Goal: Task Accomplishment & Management: Use online tool/utility

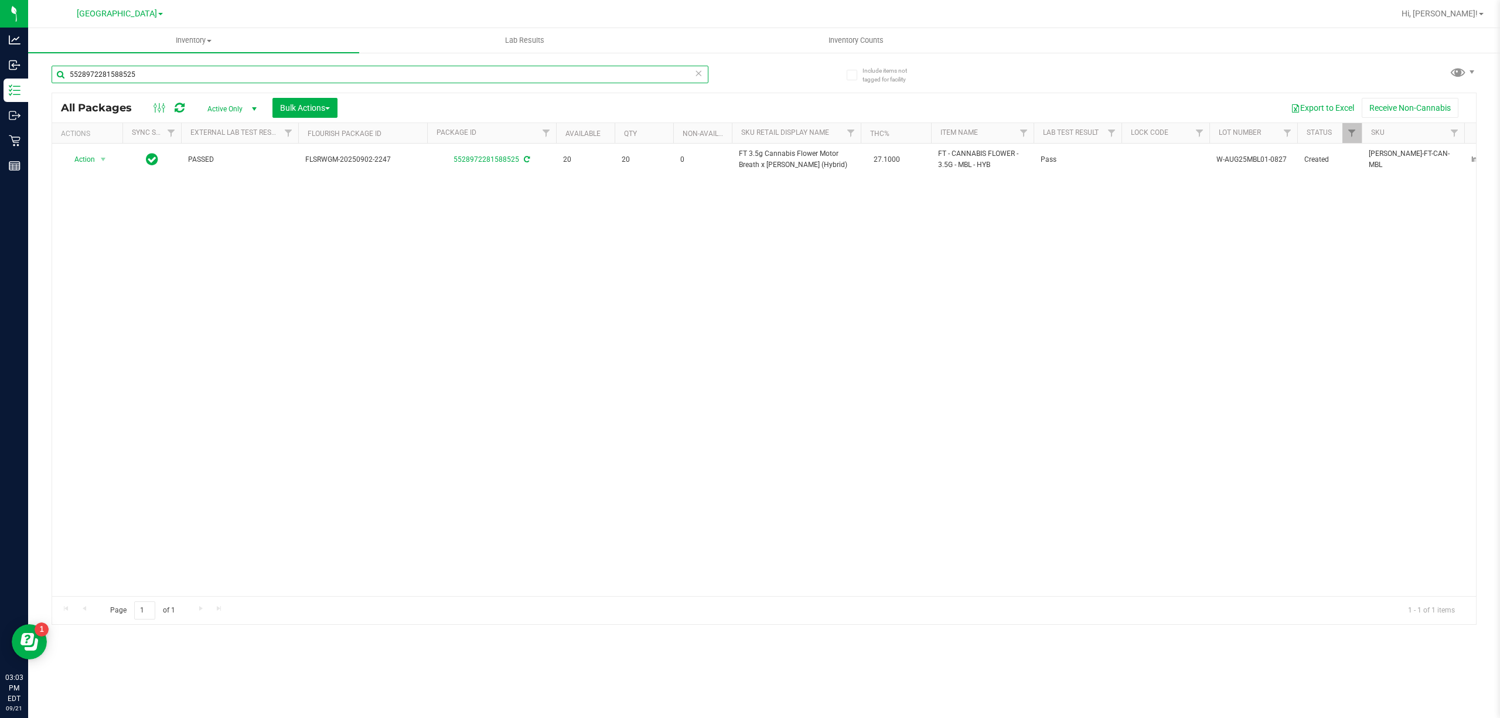
click at [567, 76] on input "5528972281588525" at bounding box center [380, 75] width 657 height 18
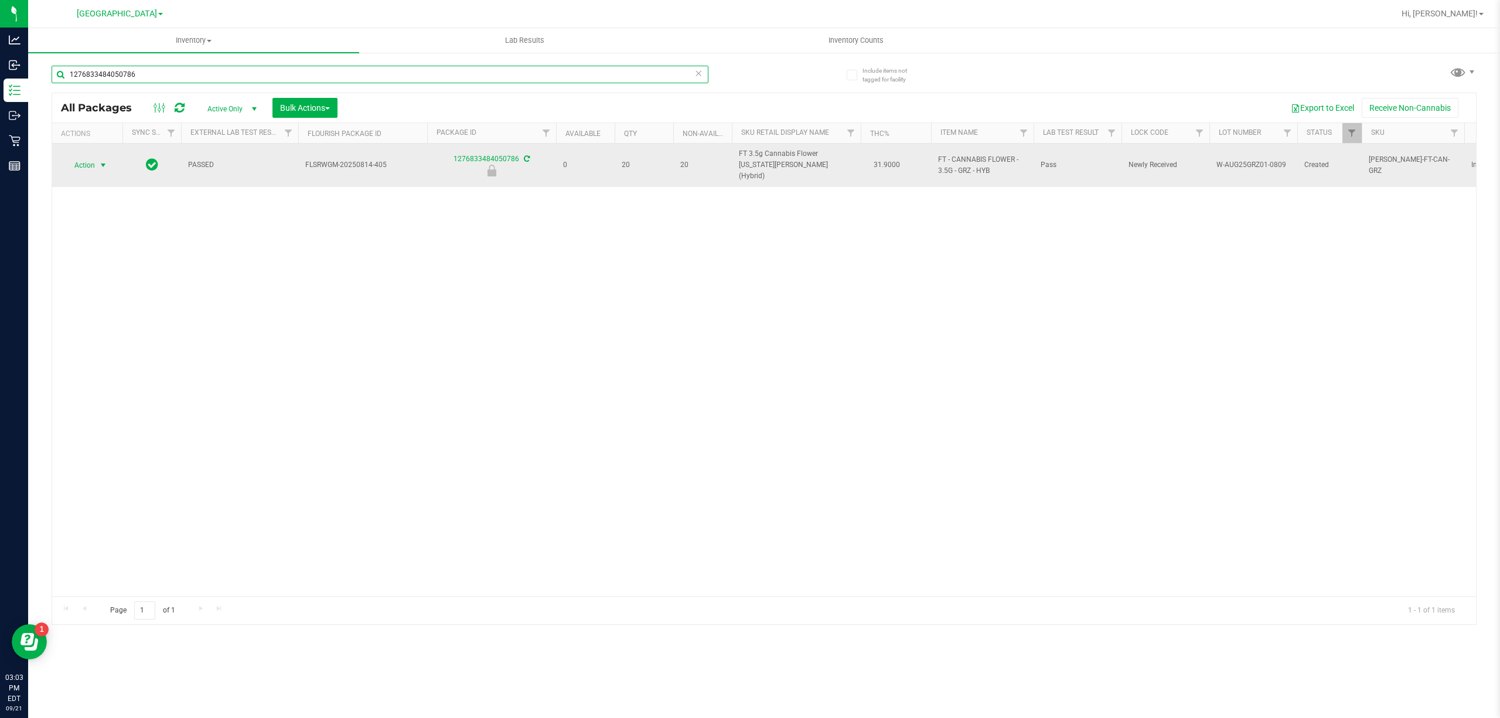
type input "1276833484050786"
click at [87, 162] on span "Action" at bounding box center [80, 165] width 32 height 16
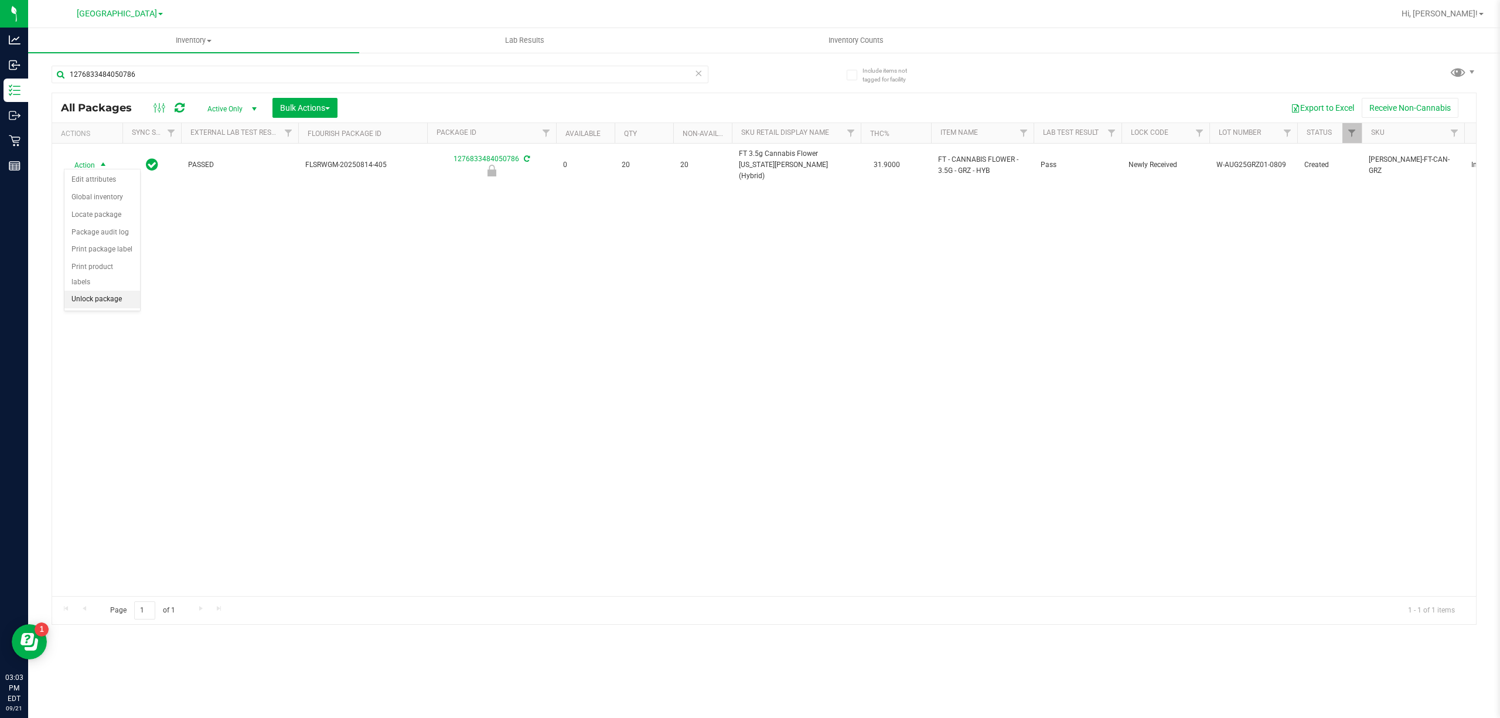
click at [118, 306] on li "Unlock package" at bounding box center [102, 300] width 76 height 18
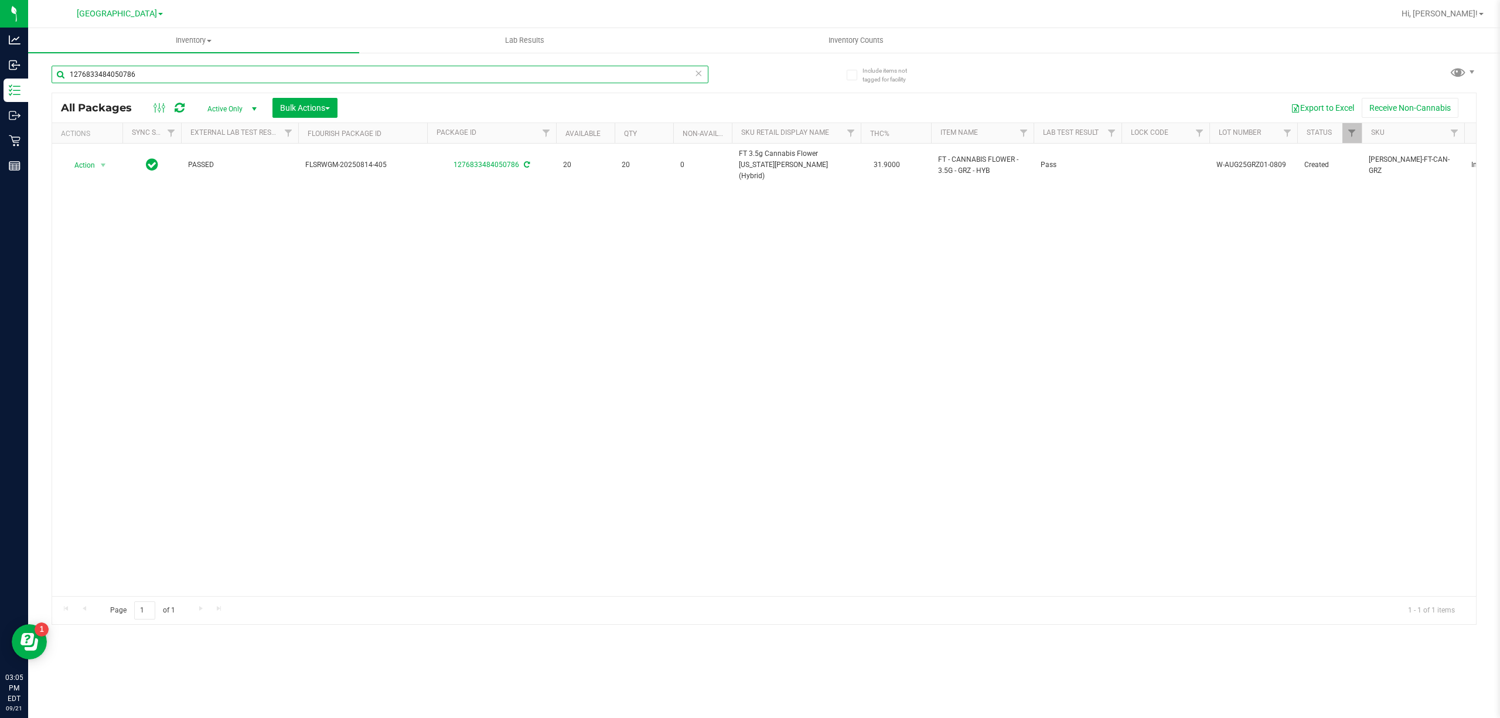
click at [490, 70] on input "1276833484050786" at bounding box center [380, 75] width 657 height 18
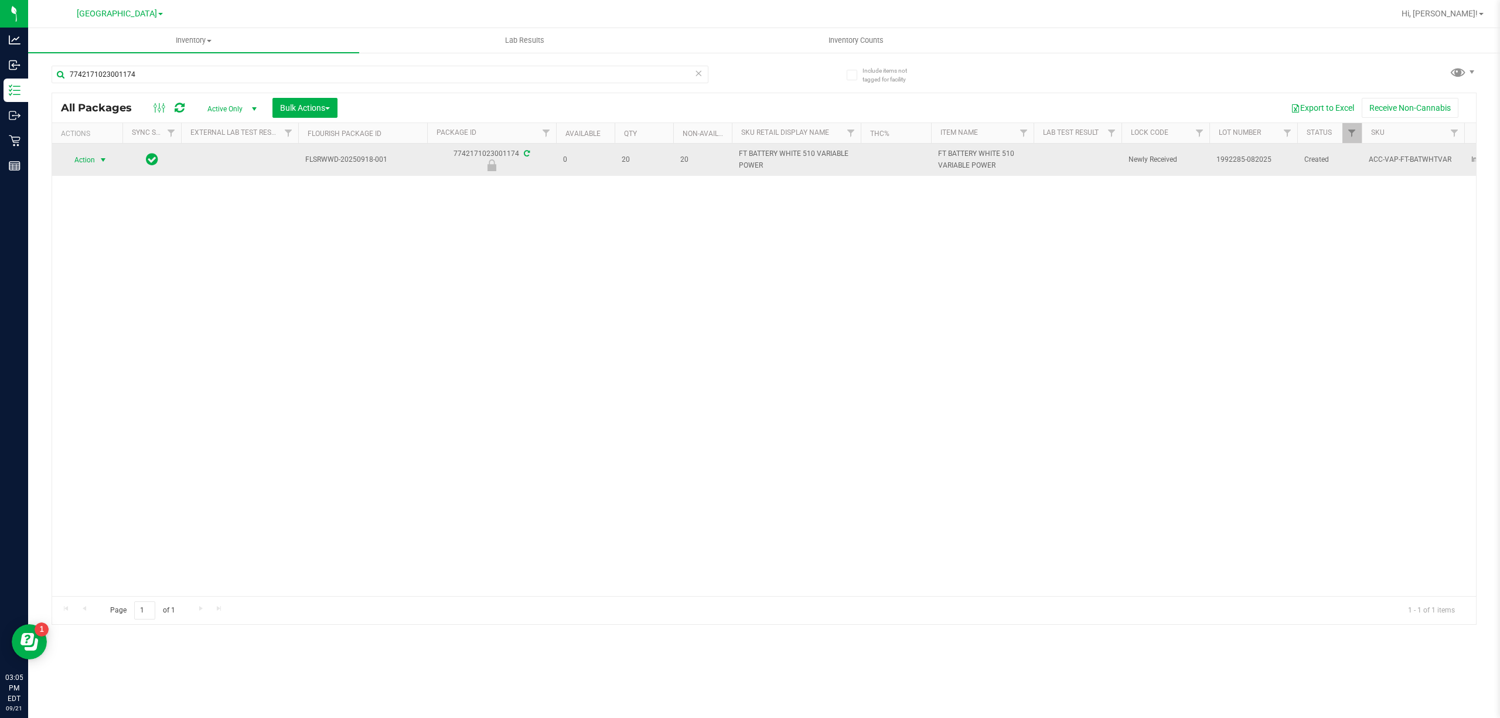
click at [100, 158] on span "select" at bounding box center [102, 159] width 9 height 9
click at [763, 161] on span "FT BATTERY WHITE 510 VARIABLE POWER" at bounding box center [796, 159] width 115 height 22
copy tr "FT BATTERY WHITE 510 VARIABLE POWER"
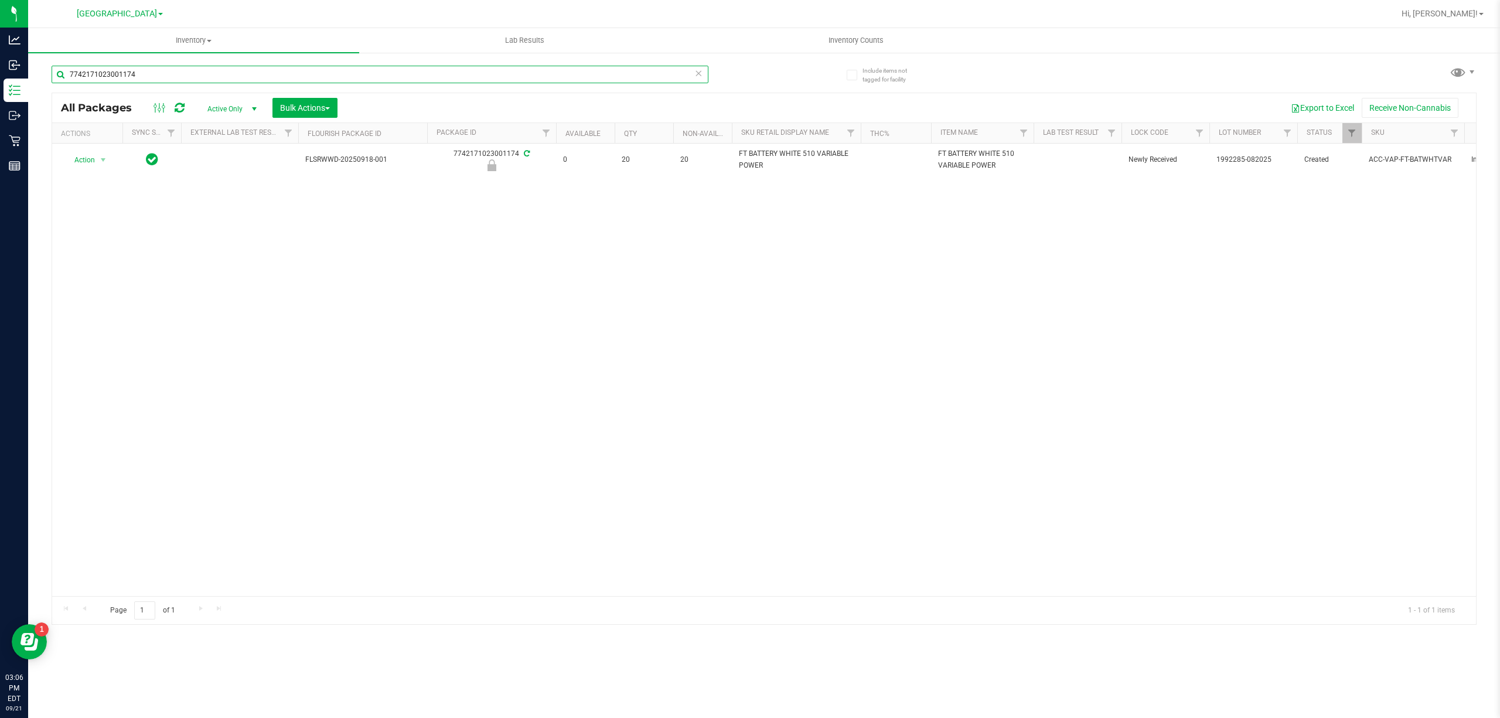
click at [275, 73] on input "7742171023001174" at bounding box center [380, 75] width 657 height 18
paste input "FT BATTERY WHITE 510 VARIABLE POWER"
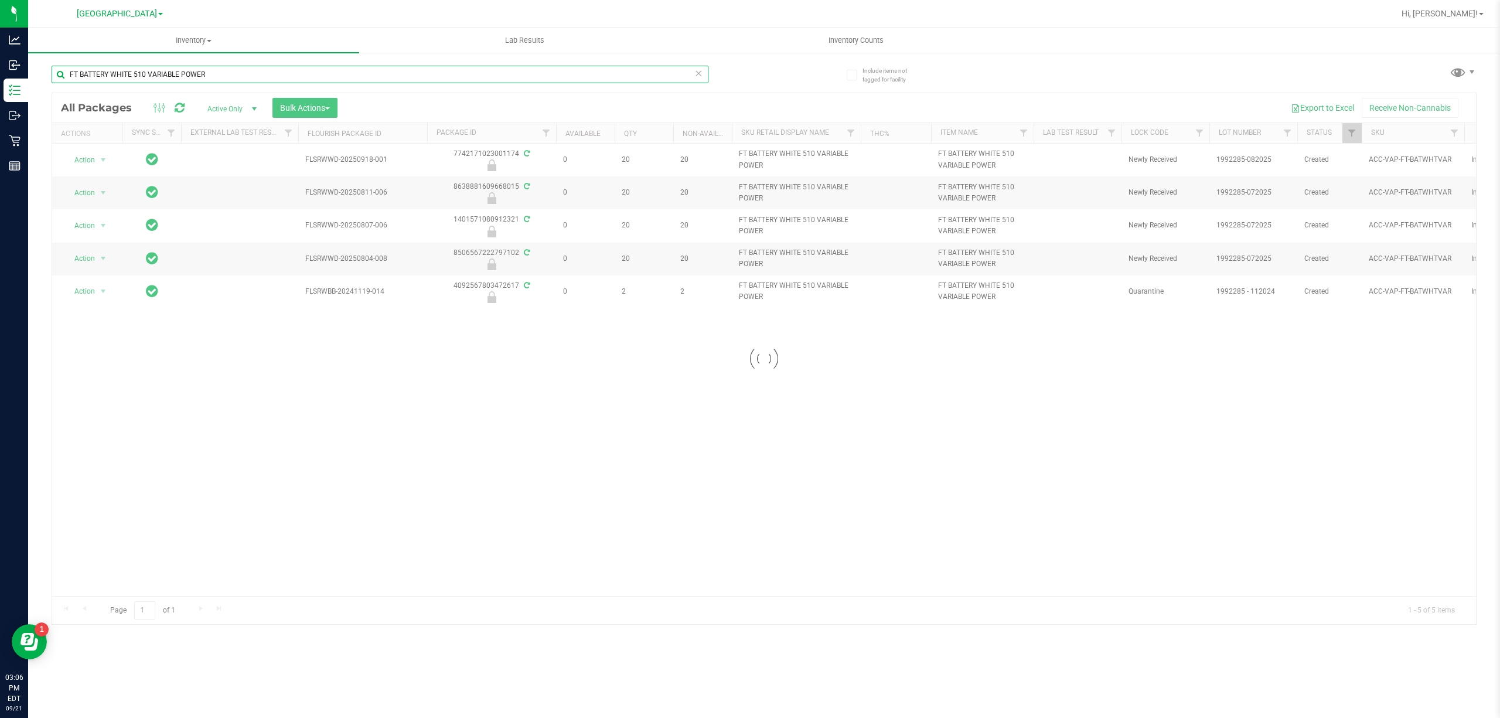
click at [322, 77] on input "FT BATTERY WHITE 510 VARIABLE POWER" at bounding box center [380, 75] width 657 height 18
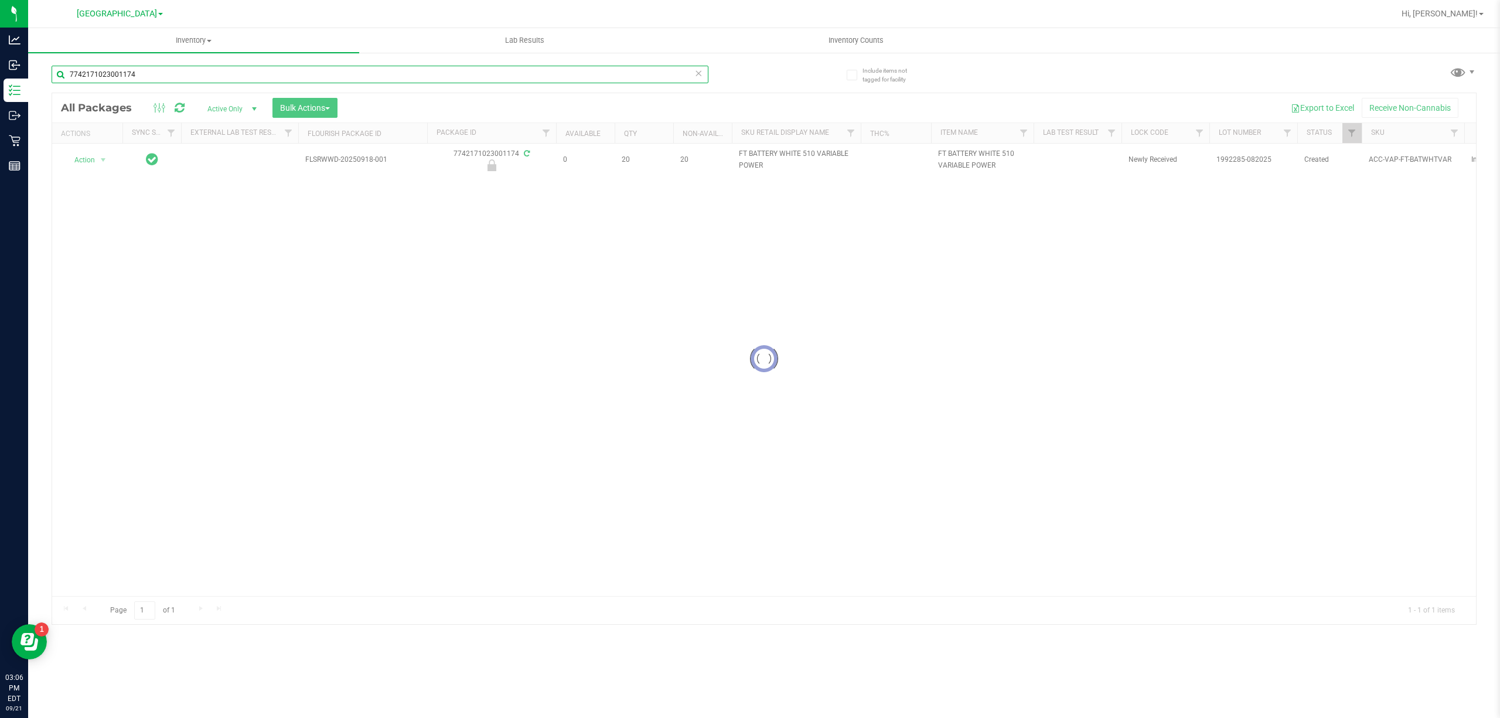
type input "7742171023001174"
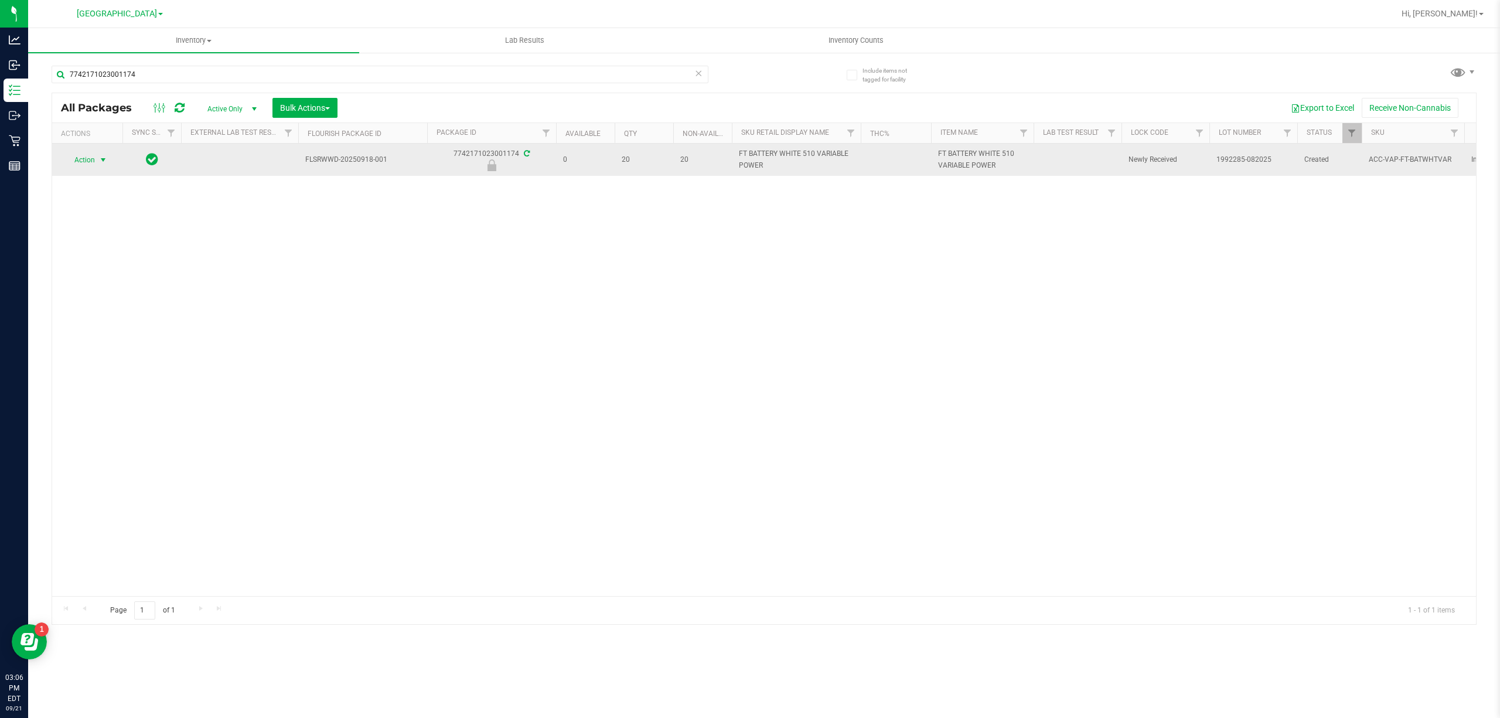
click at [91, 161] on span "Action" at bounding box center [80, 160] width 32 height 16
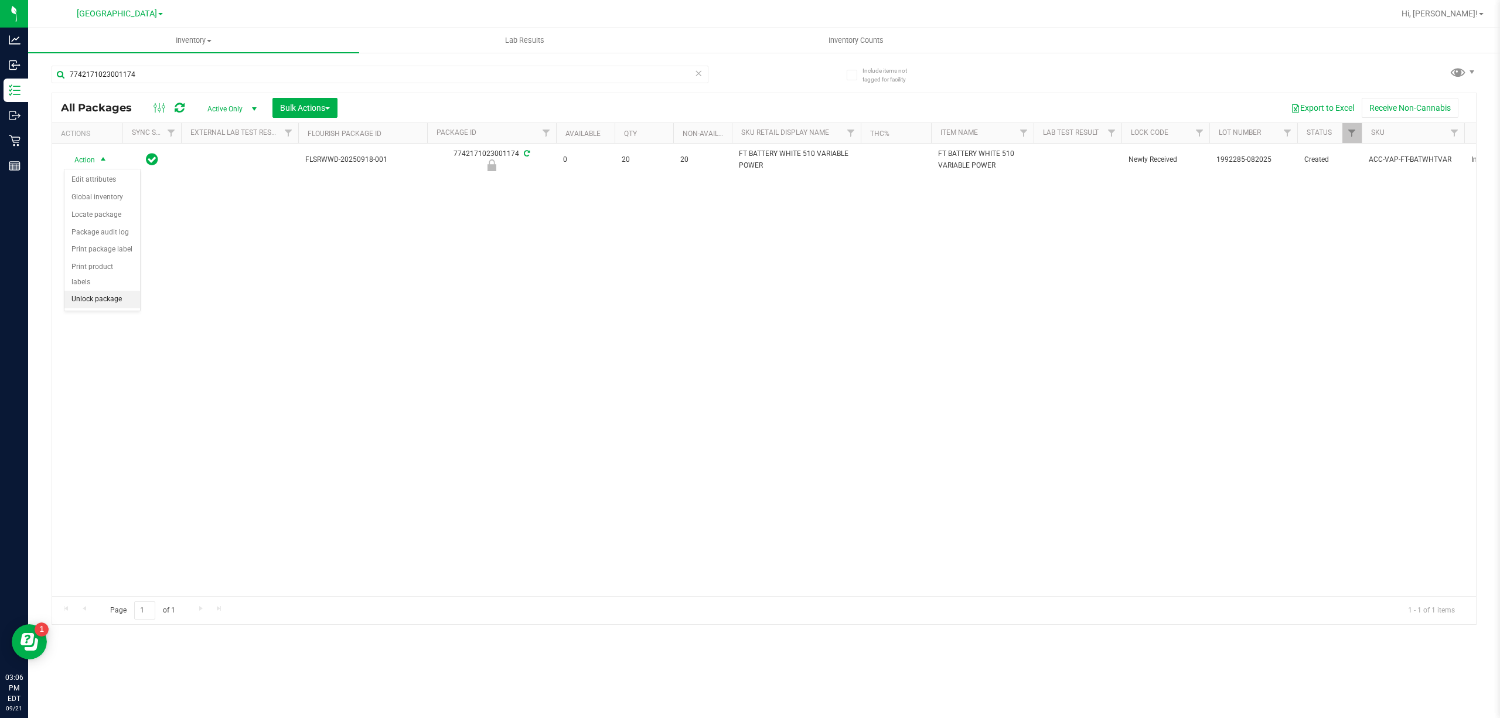
click at [124, 306] on li "Unlock package" at bounding box center [102, 300] width 76 height 18
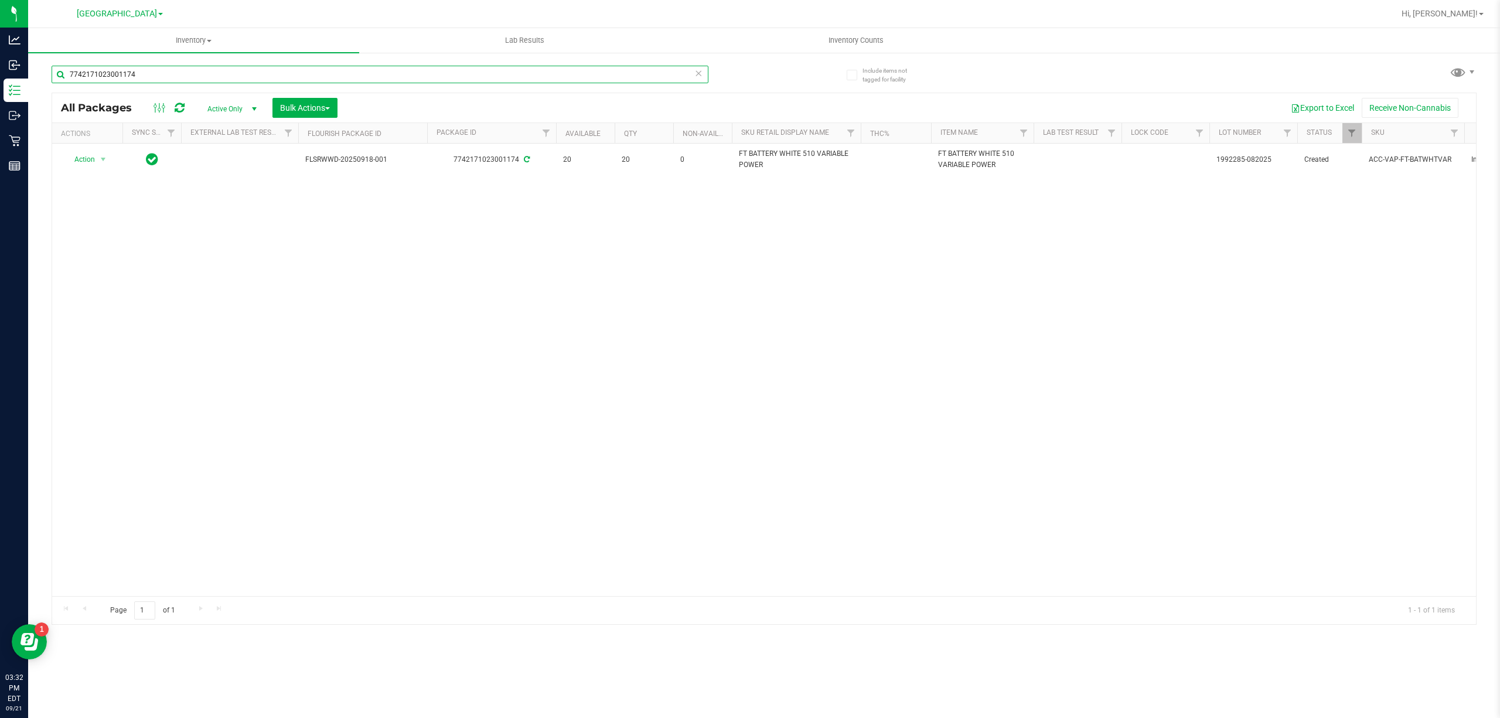
click at [530, 74] on input "7742171023001174" at bounding box center [380, 75] width 657 height 18
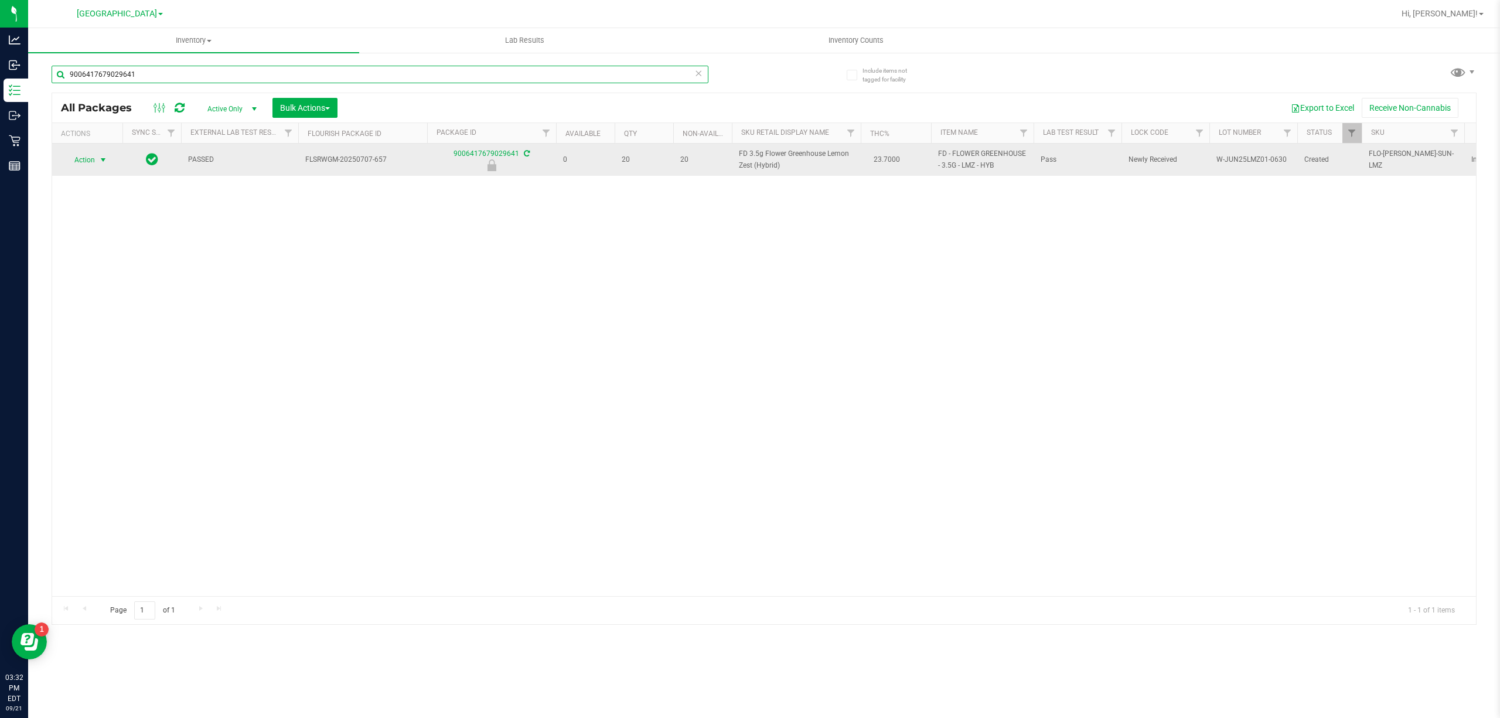
type input "9006417679029641"
click at [95, 167] on span "Action" at bounding box center [80, 160] width 32 height 16
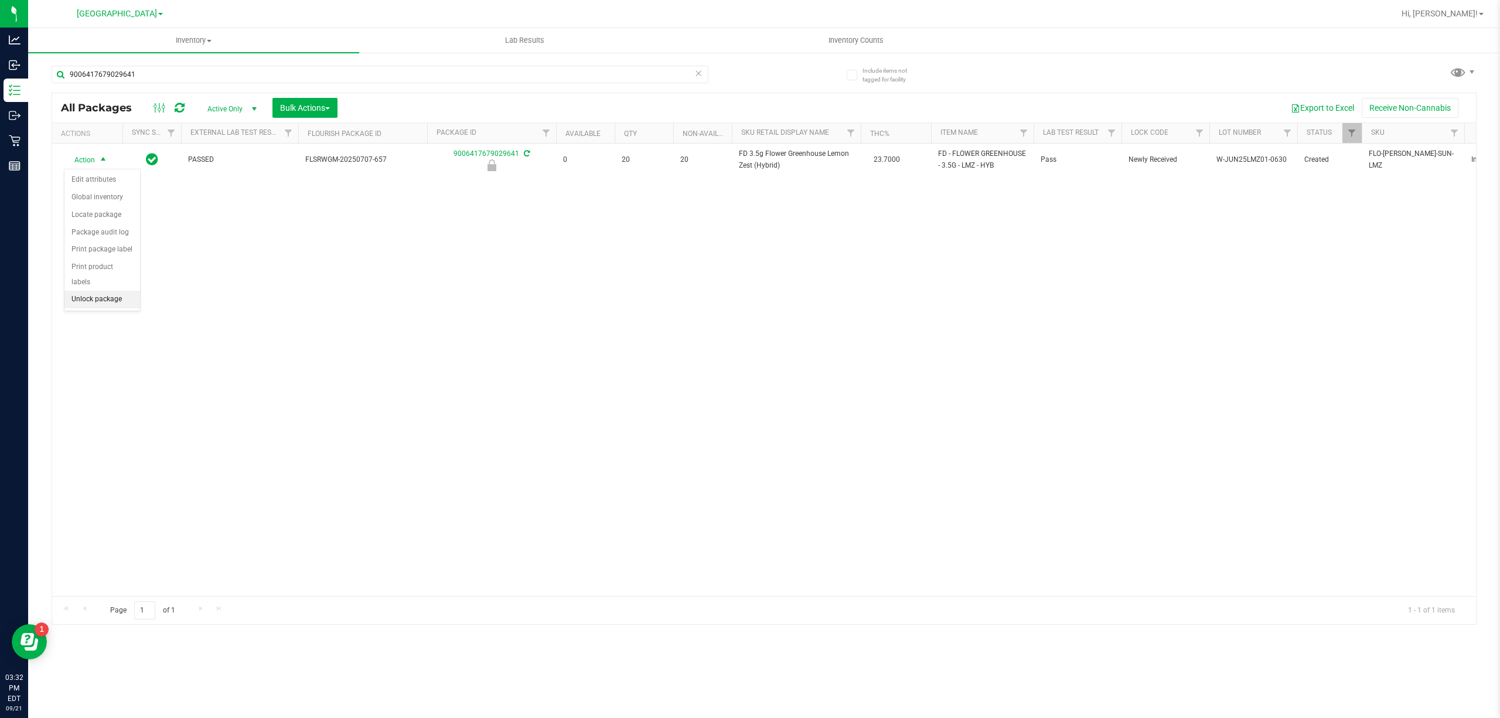
click at [92, 303] on li "Unlock package" at bounding box center [102, 300] width 76 height 18
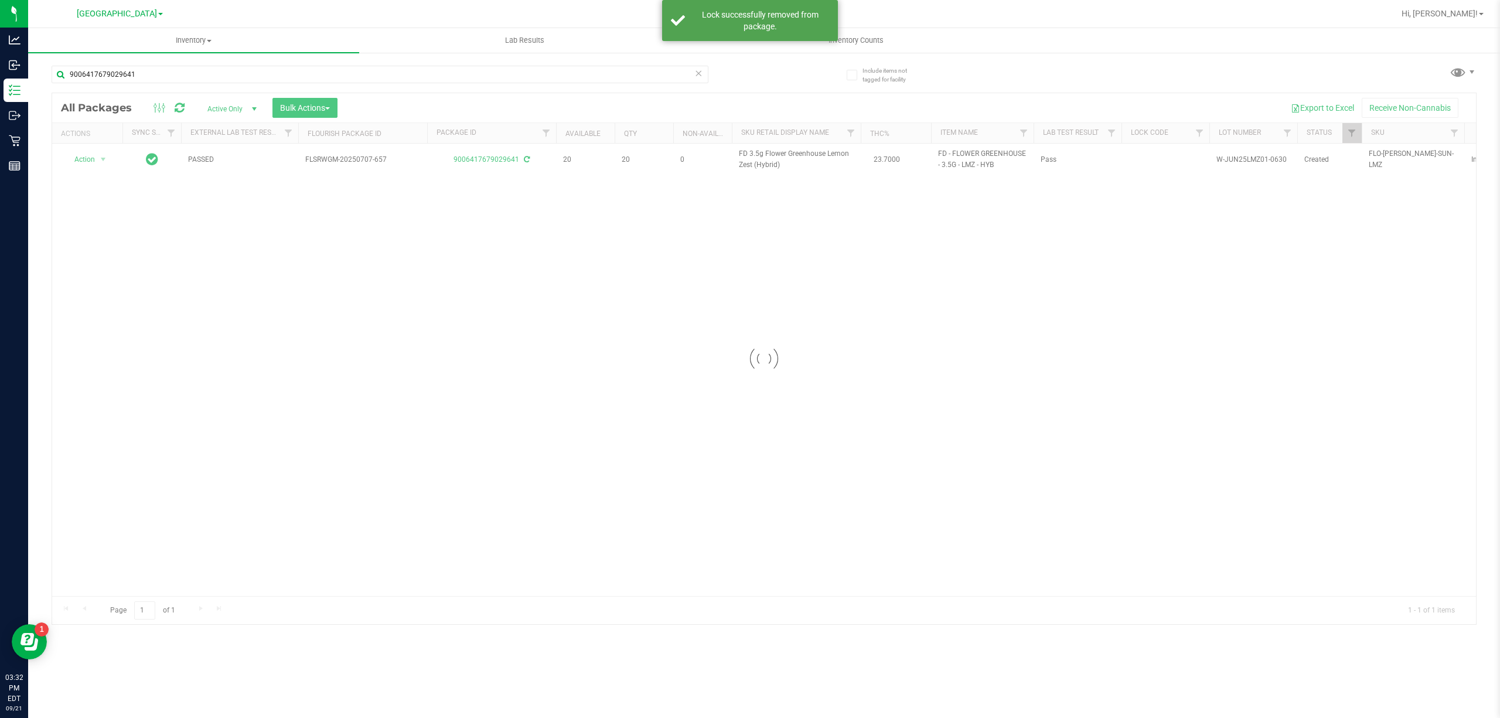
click at [767, 155] on div at bounding box center [763, 358] width 1423 height 531
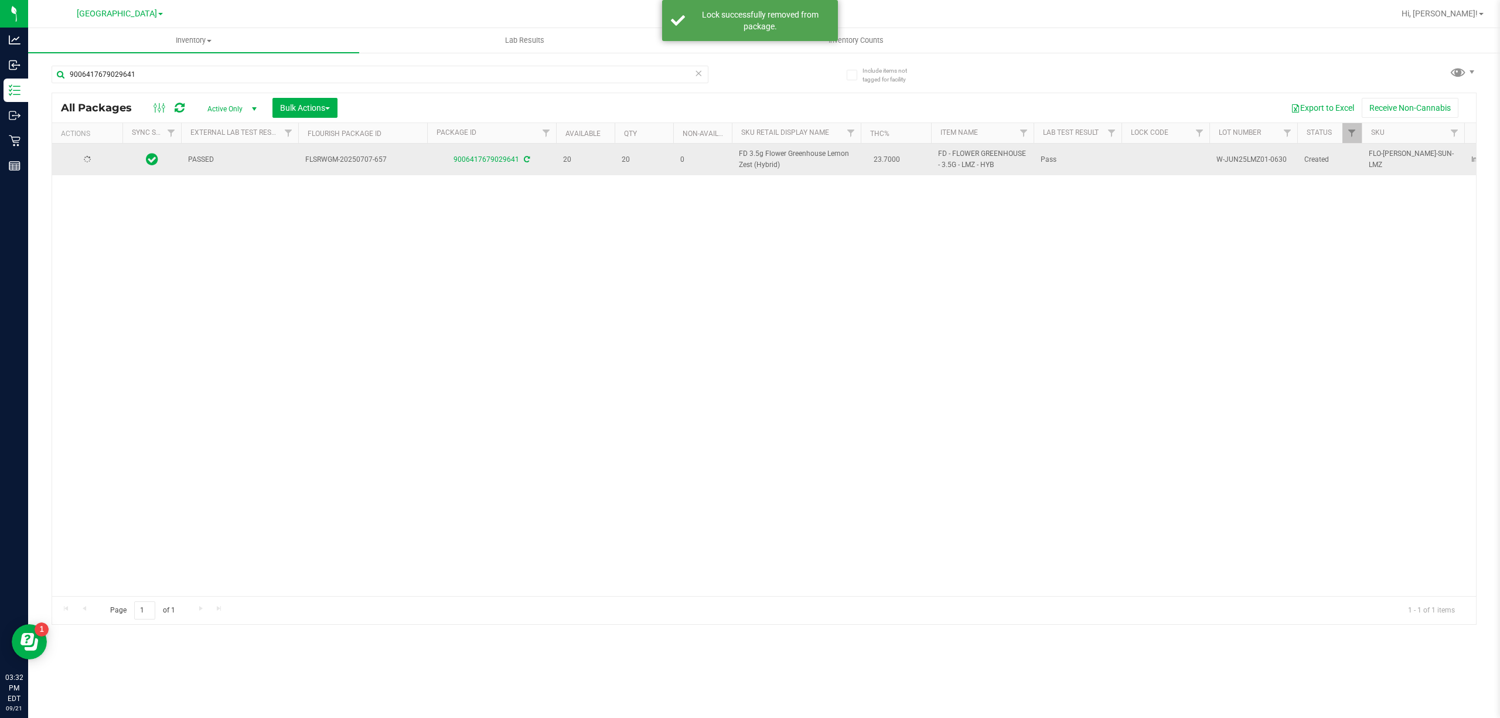
click at [771, 155] on span "FD 3.5g Flower Greenhouse Lemon Zest (Hybrid)" at bounding box center [796, 159] width 115 height 22
click at [772, 155] on span "FD 3.5g Flower Greenhouse Lemon Zest (Hybrid)" at bounding box center [796, 159] width 115 height 22
click at [773, 155] on span "FD 3.5g Flower Greenhouse Lemon Zest (Hybrid)" at bounding box center [796, 159] width 115 height 22
copy td "FD 3.5g Flower Greenhouse Lemon Zest (Hybrid)"
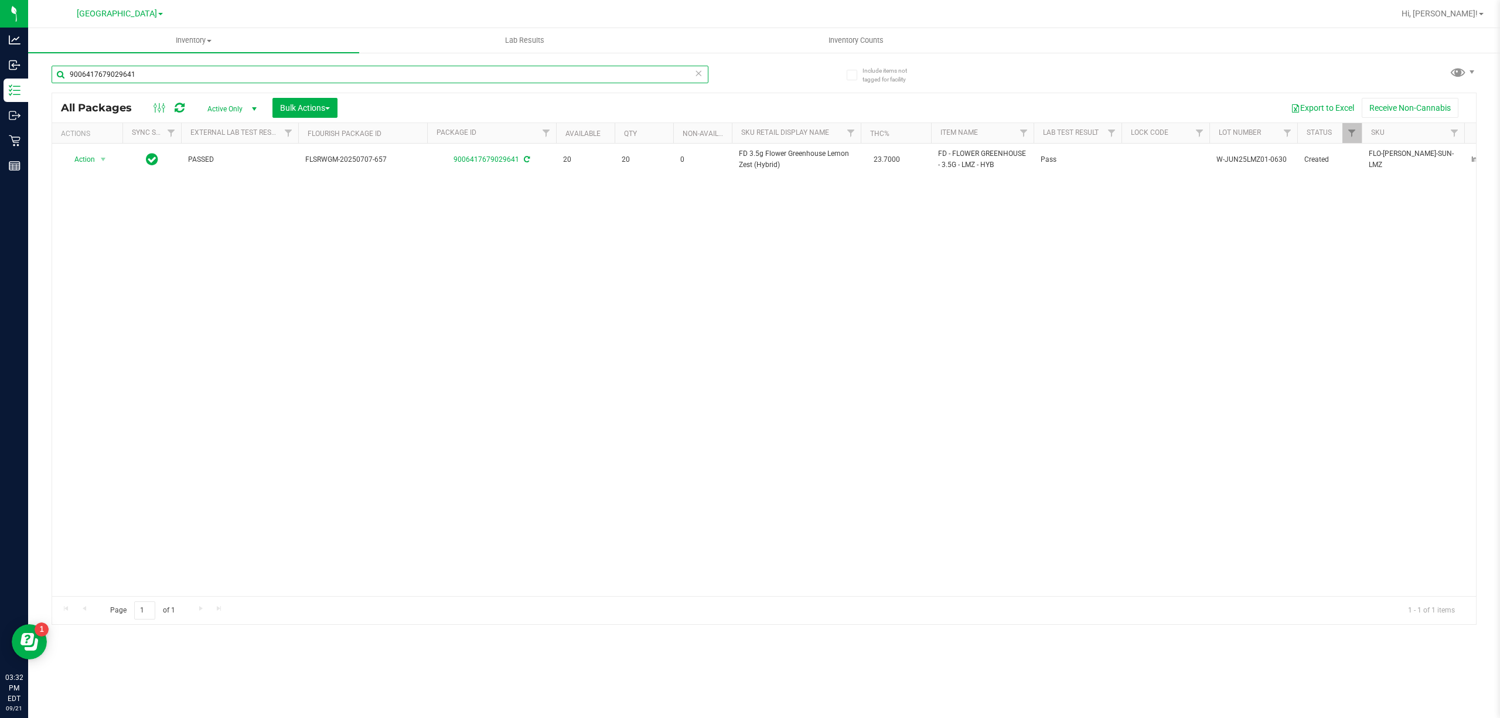
click at [471, 70] on input "9006417679029641" at bounding box center [380, 75] width 657 height 18
paste input "FD 3.5g Flower Greenhouse Lemon Zest (Hybrid)"
type input "FD 3.5g Flower Greenhouse Lemon Zest (Hybrid)"
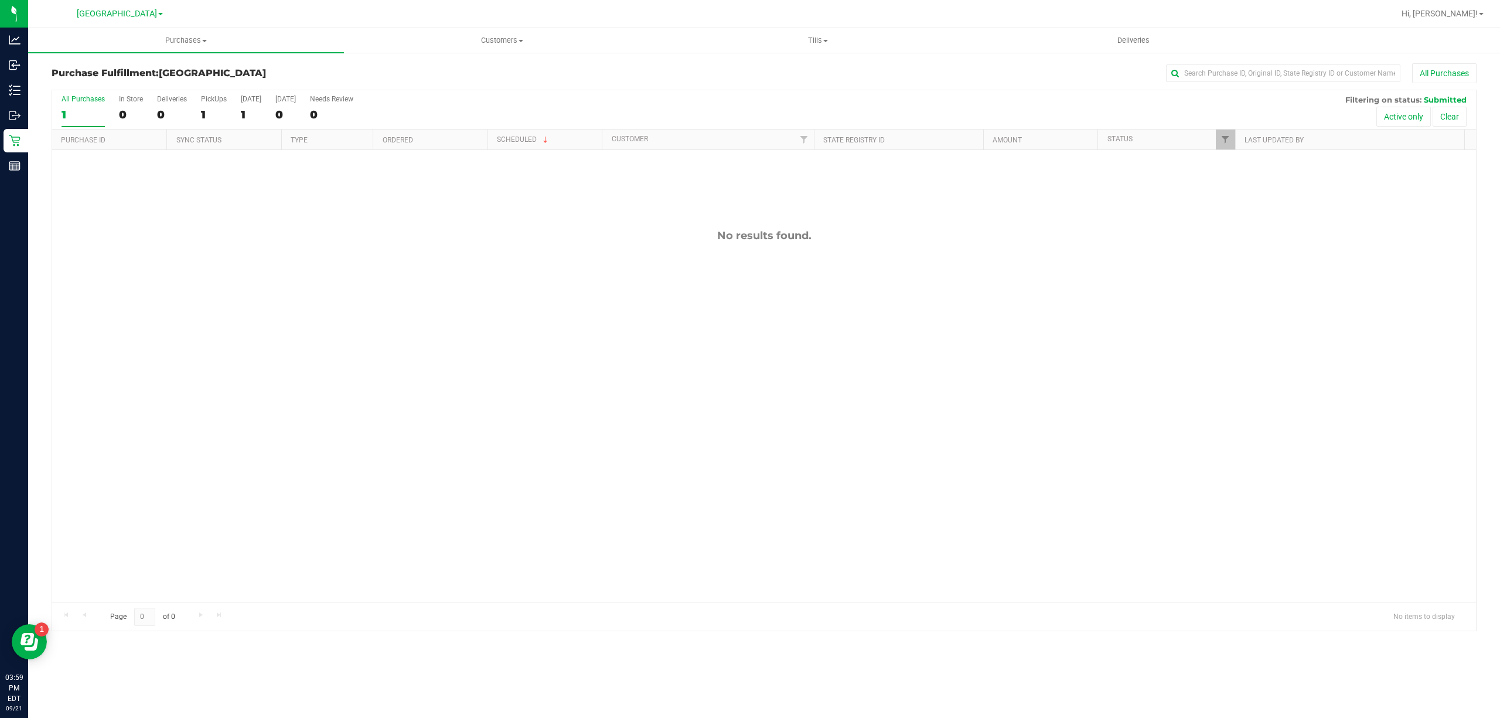
click at [561, 708] on div "Purchases Summary of purchases Fulfillment All purchases Customers All customer…" at bounding box center [764, 372] width 1472 height 689
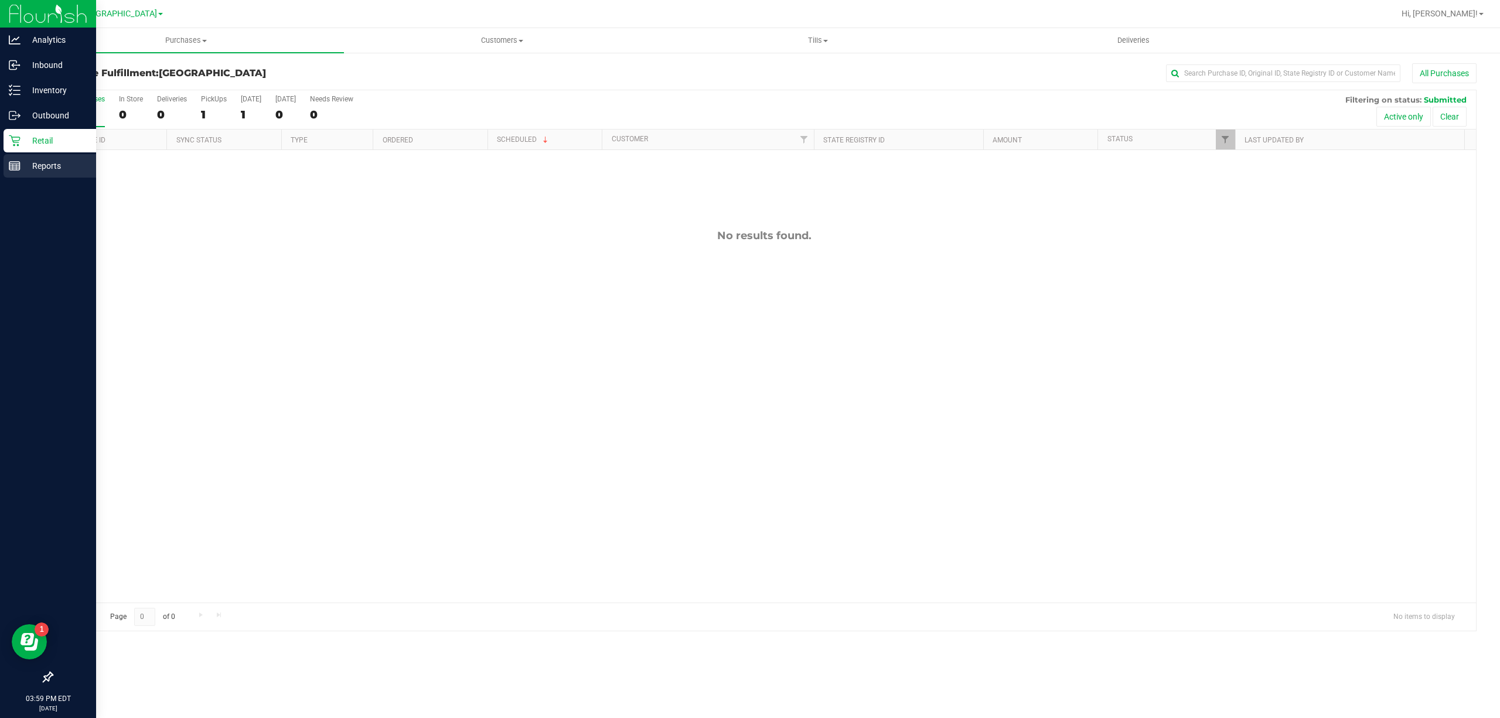
click at [40, 177] on div "Reports" at bounding box center [50, 165] width 93 height 23
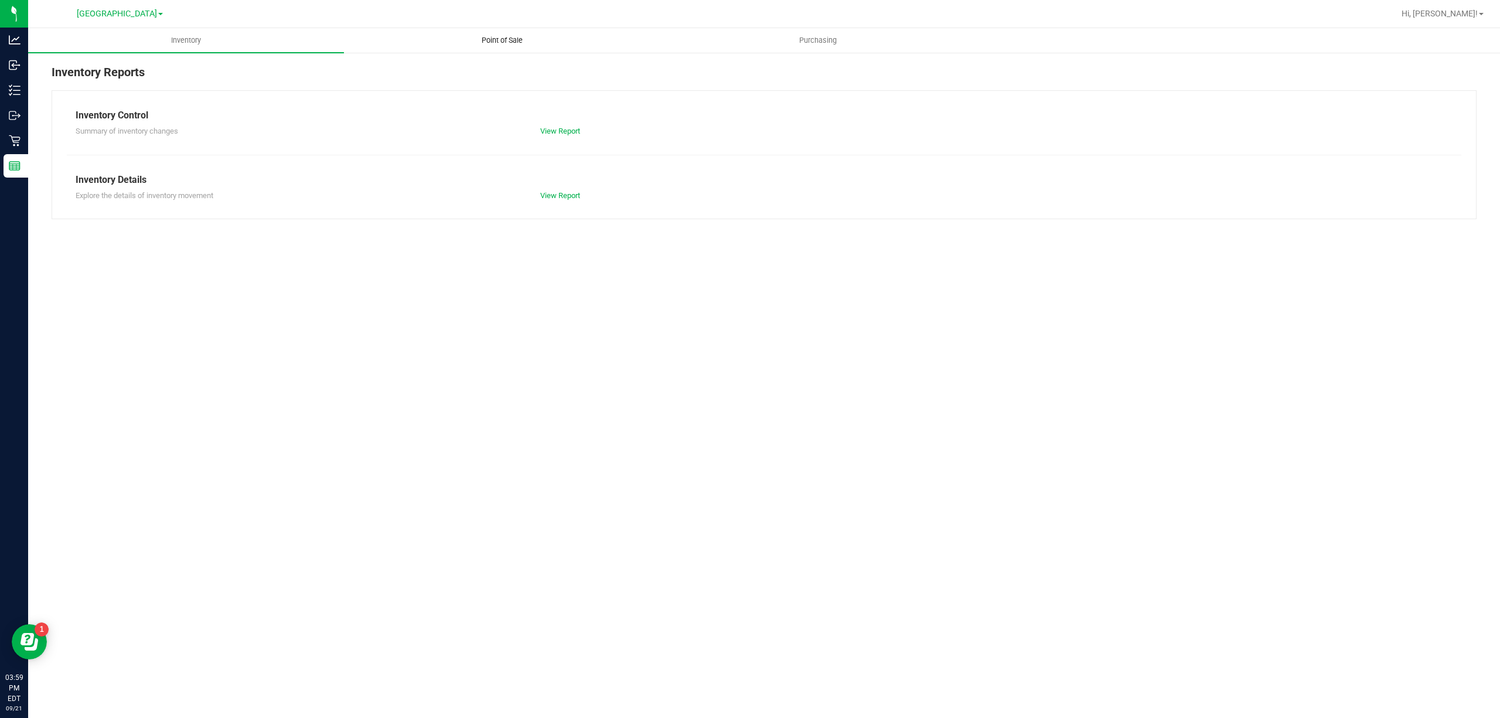
click at [493, 35] on span "Point of Sale" at bounding box center [502, 40] width 73 height 11
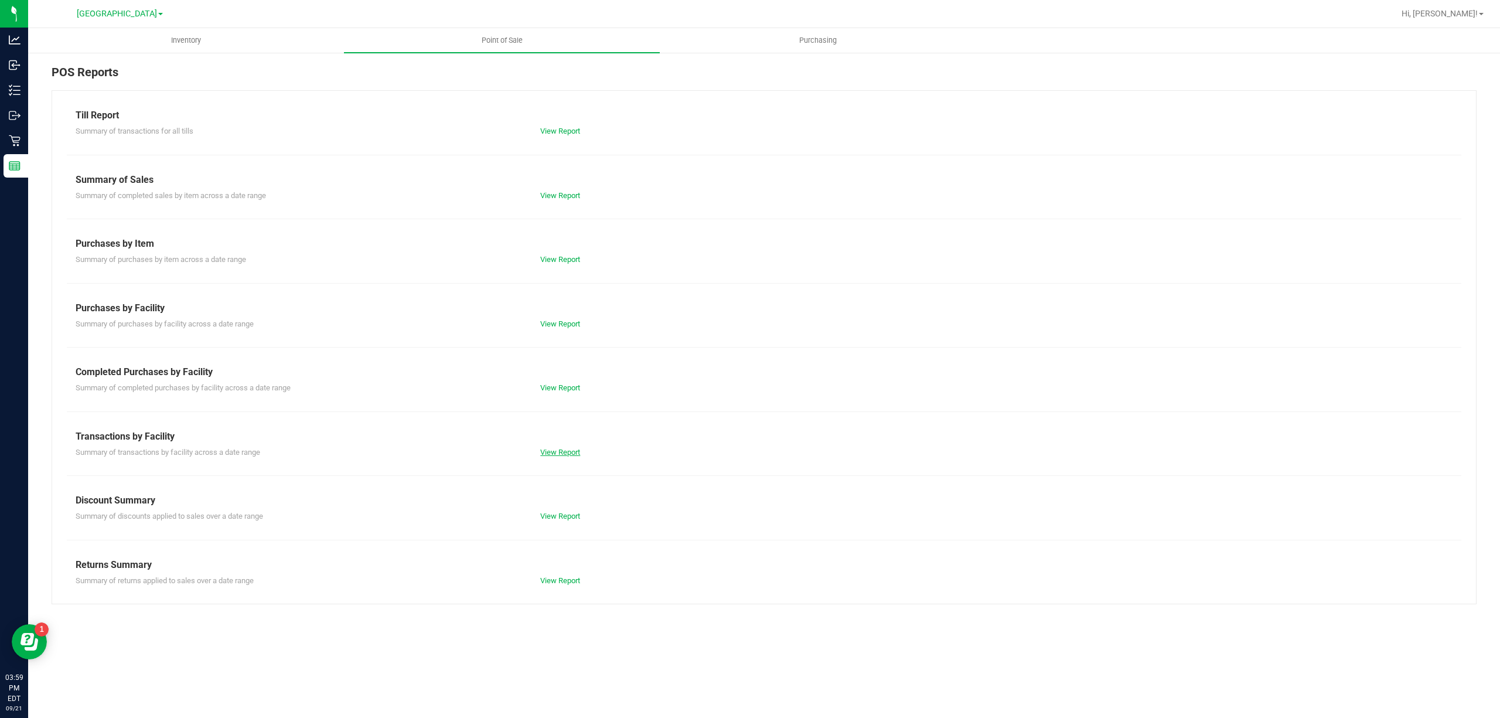
click at [571, 448] on link "View Report" at bounding box center [560, 452] width 40 height 9
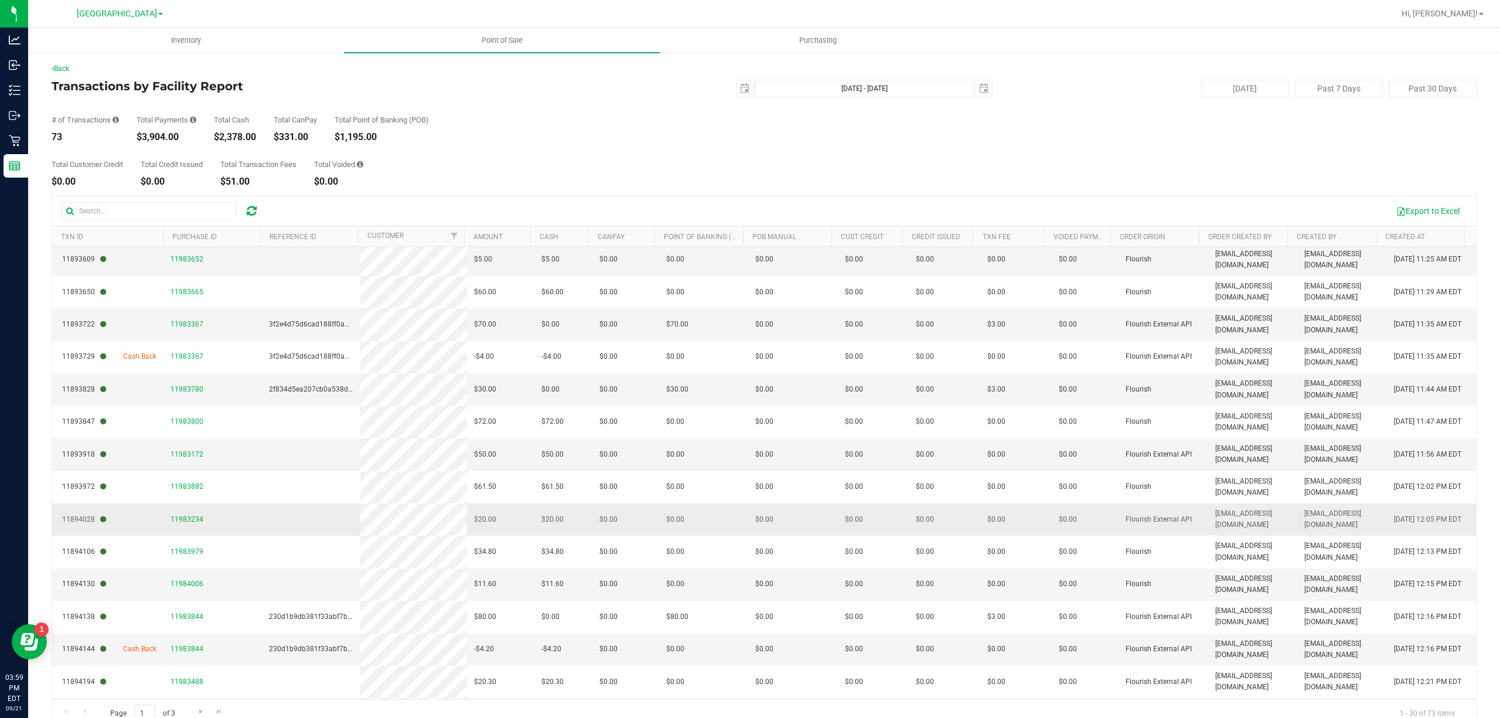
scroll to position [312, 0]
